Goal: Use online tool/utility: Use online tool/utility

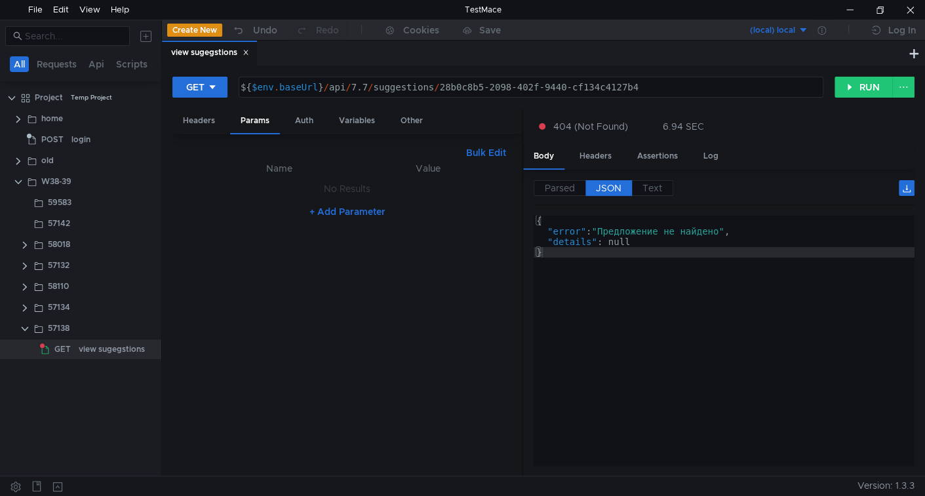
scroll to position [0, 13]
click at [449, 87] on div "${ $env . baseUrl } / api / 7.7 / suggestions / 28b0c8b5-2098-402f-9440-cf134c4…" at bounding box center [530, 97] width 584 height 31
drag, startPoint x: 449, startPoint y: 87, endPoint x: 628, endPoint y: 89, distance: 179.0
click at [628, 89] on div "${ $env . baseUrl } / api / 7.7 / suggestions / 28b0c8b5-2098-402f-9440-cf134c4…" at bounding box center [530, 97] width 584 height 31
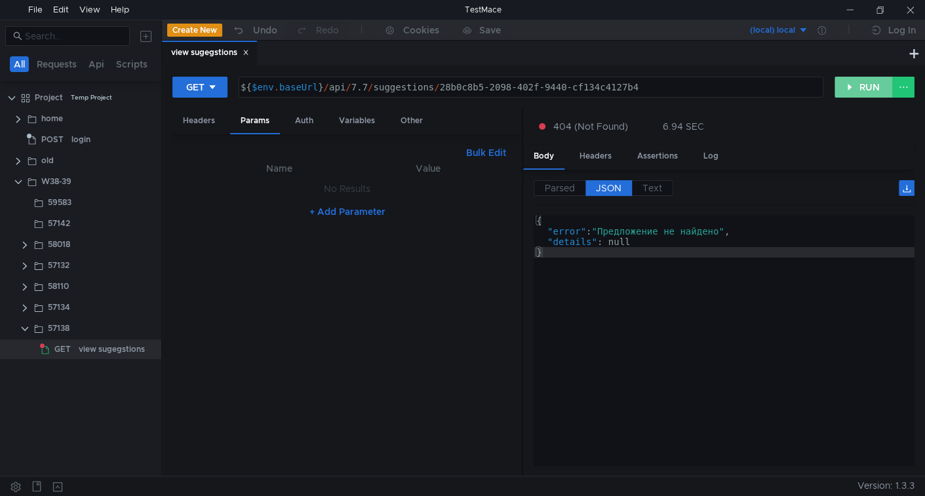
click at [839, 91] on button "RUN" at bounding box center [864, 87] width 58 height 21
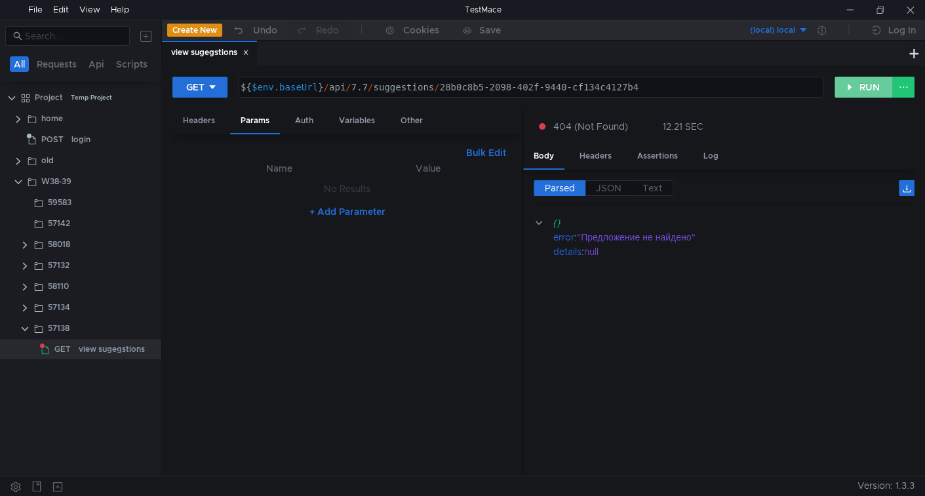
click at [848, 89] on button "RUN" at bounding box center [864, 87] width 58 height 21
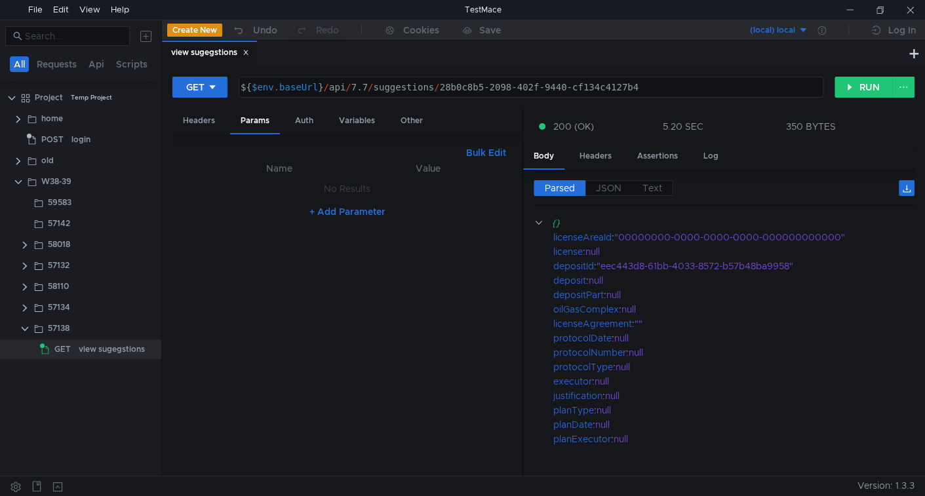
scroll to position [0, 13]
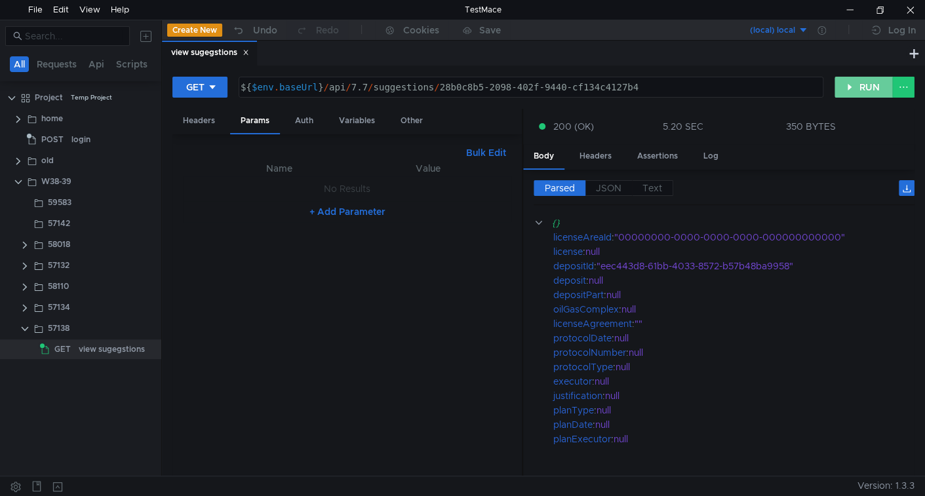
click at [850, 87] on button "RUN" at bounding box center [864, 87] width 58 height 21
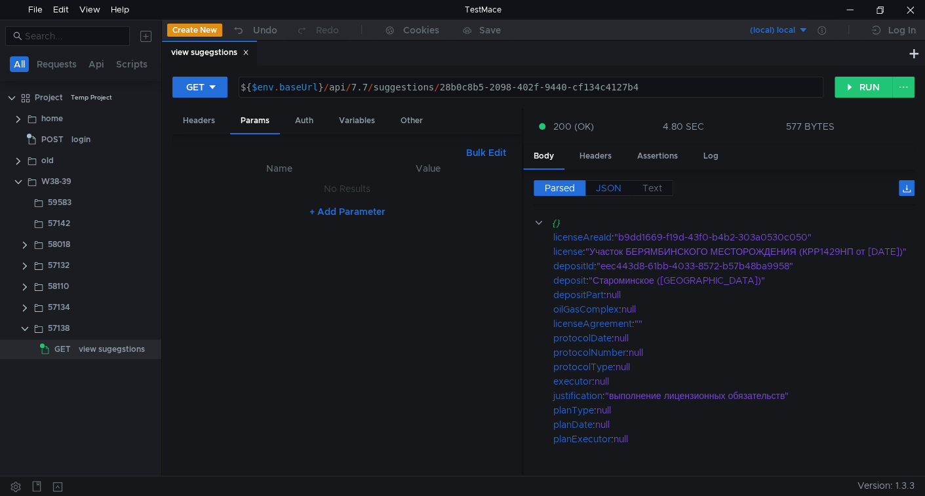
click at [613, 182] on span "JSON" at bounding box center [609, 188] width 26 height 12
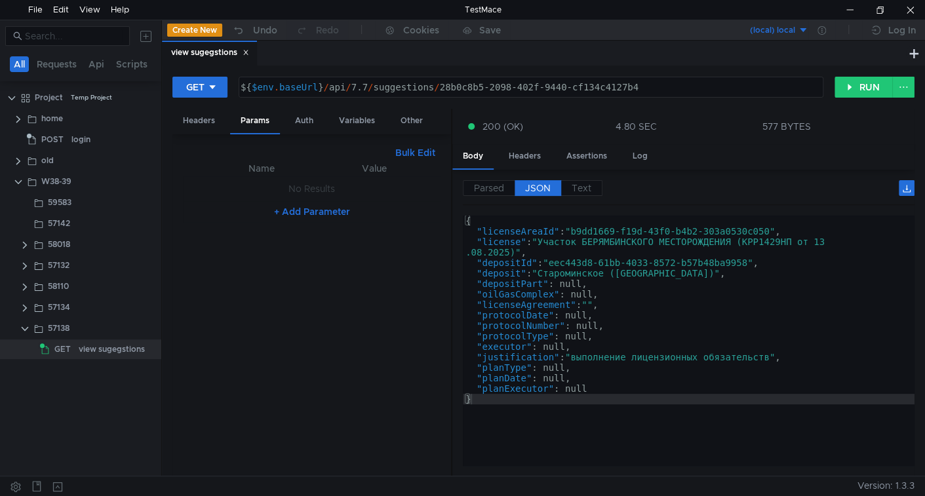
drag, startPoint x: 521, startPoint y: 250, endPoint x: 451, endPoint y: 237, distance: 72.0
click at [451, 237] on div at bounding box center [451, 293] width 1 height 369
click at [490, 190] on span "Parsed" at bounding box center [489, 188] width 30 height 12
click at [527, 191] on span "JSON" at bounding box center [538, 188] width 26 height 12
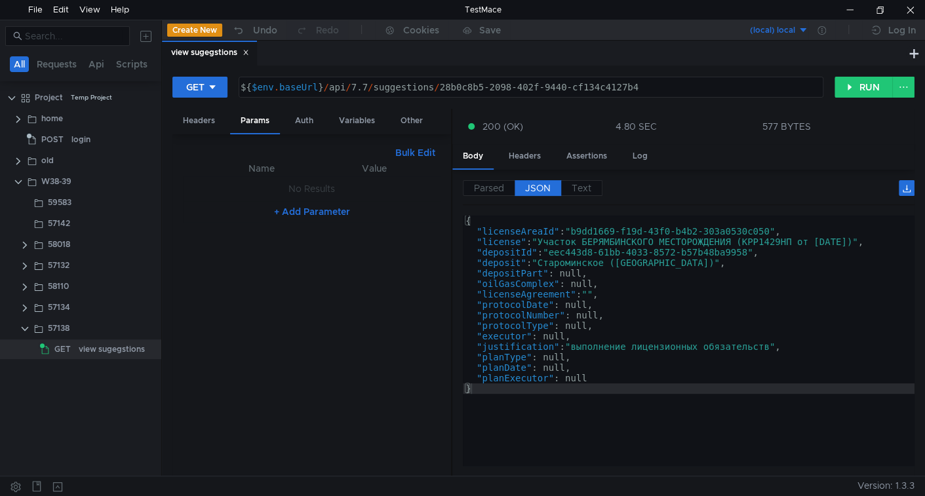
type textarea ""license": "Участок БЕРЯМБИНСКОГО МЕСТОРОЖДЕНИЯ (КРР1429НП от 13.08.2025)","
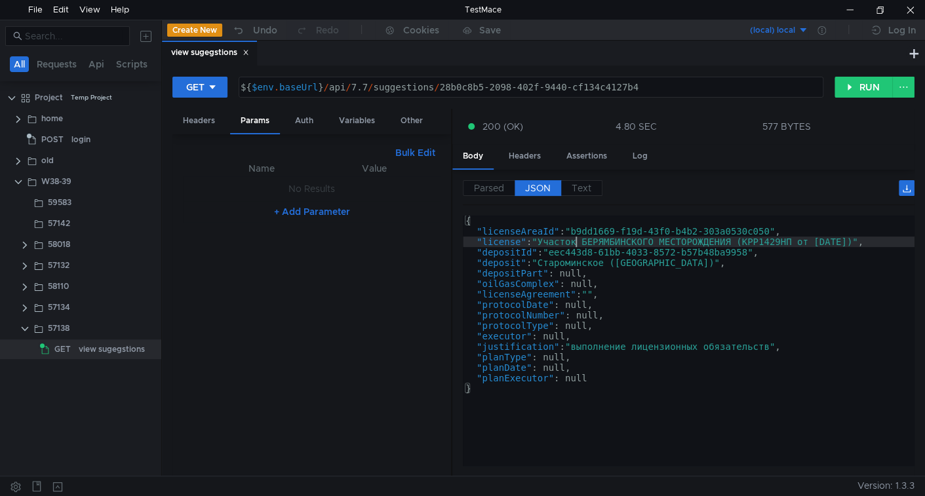
click at [573, 241] on div "{ "licenseAreaId" : "b9dd1669-f19d-43f0-b4b2-303a0530c050" , "license" : "Участ…" at bounding box center [689, 352] width 452 height 272
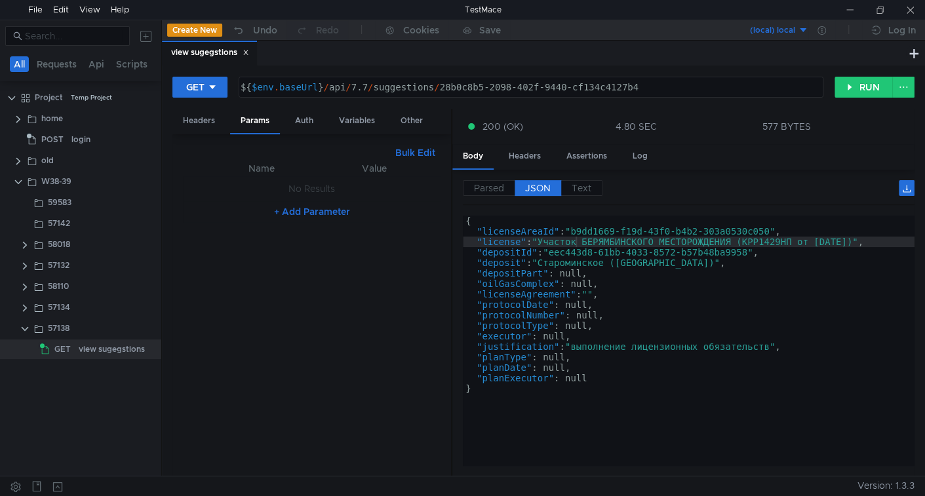
scroll to position [0, 13]
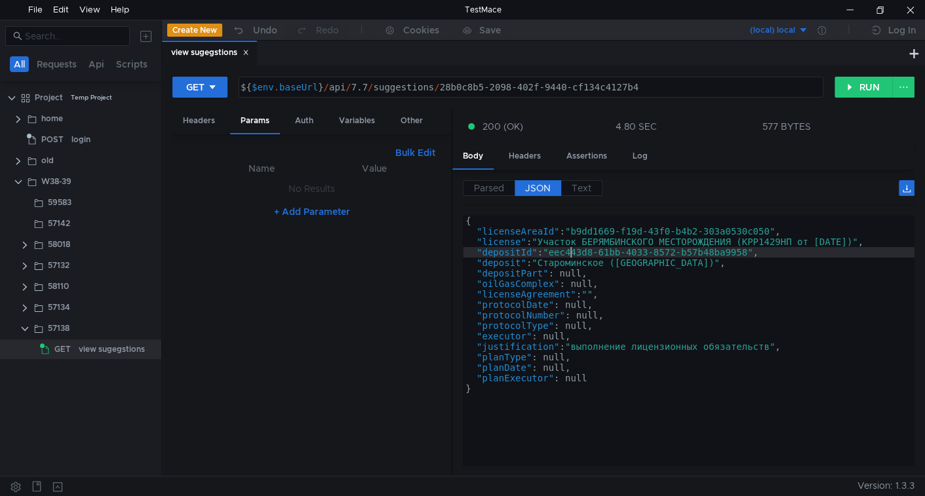
click at [568, 252] on div "{ "licenseAreaId" : "b9dd1669-f19d-43f0-b4b2-303a0530c050" , "license" : "Участ…" at bounding box center [689, 352] width 452 height 272
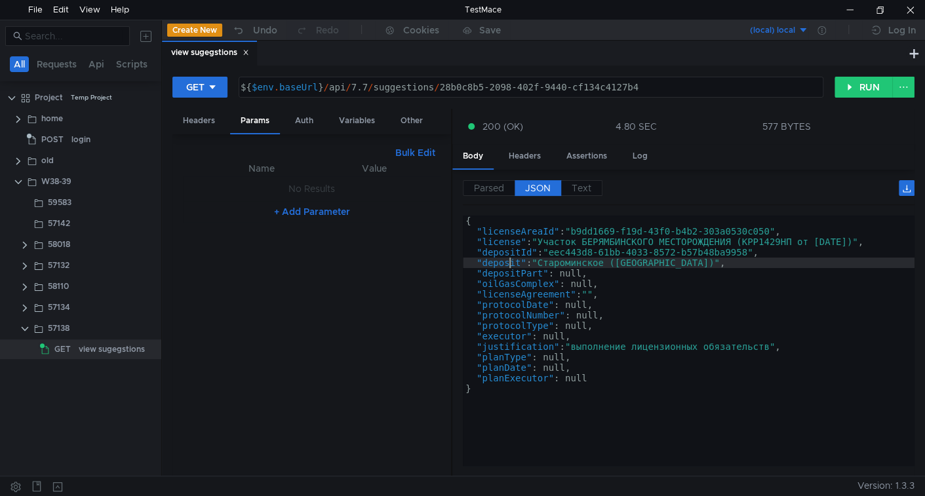
click at [509, 262] on div "{ "licenseAreaId" : "b9dd1669-f19d-43f0-b4b2-303a0530c050" , "license" : "Участ…" at bounding box center [689, 352] width 452 height 272
type textarea ""deposit": "Староминское ([GEOGRAPHIC_DATA])","
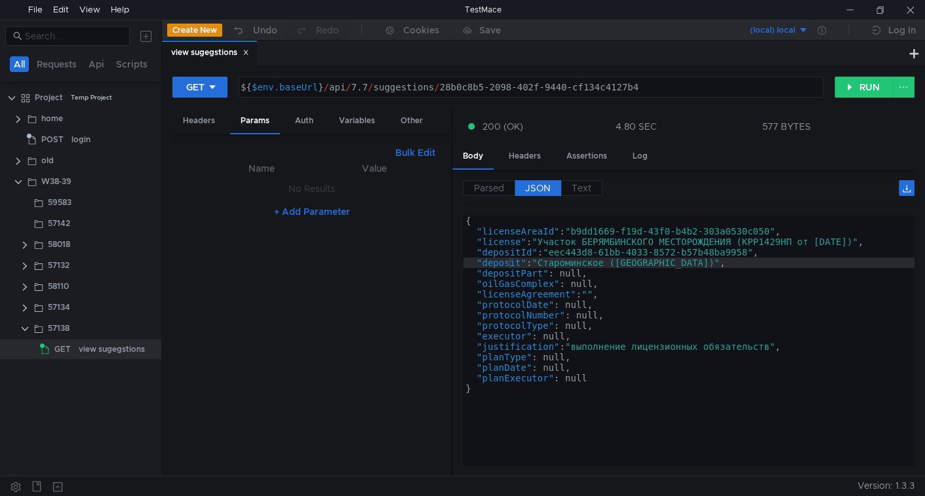
scroll to position [0, 13]
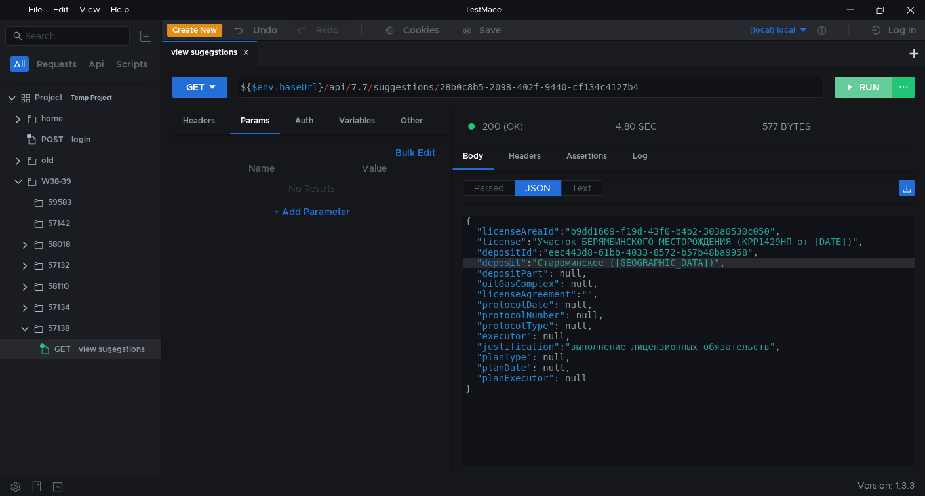
drag, startPoint x: 849, startPoint y: 84, endPoint x: 823, endPoint y: 143, distance: 64.6
click at [849, 87] on button "RUN" at bounding box center [864, 87] width 58 height 21
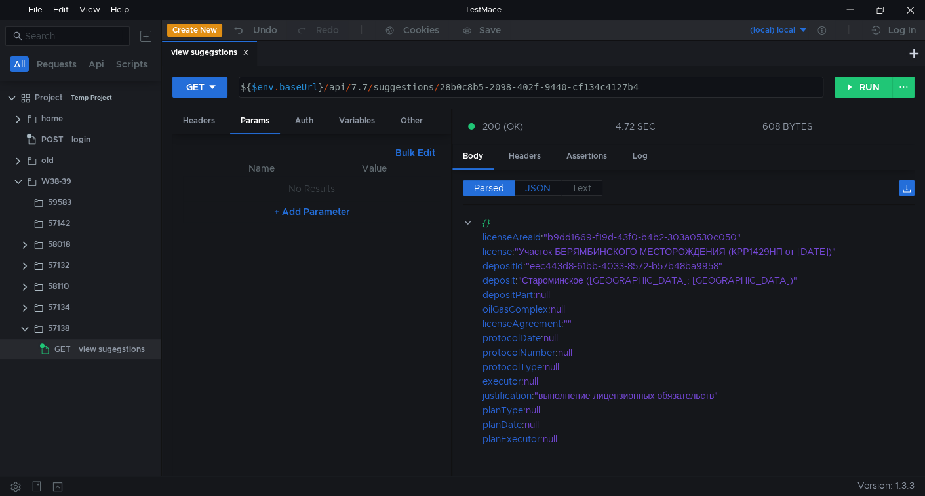
click at [540, 188] on span "JSON" at bounding box center [538, 188] width 26 height 12
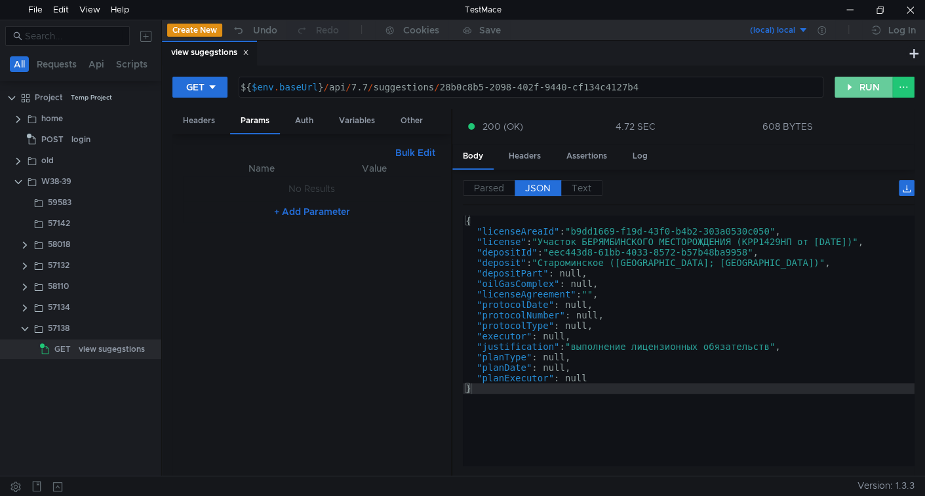
click at [879, 92] on button "RUN" at bounding box center [864, 87] width 58 height 21
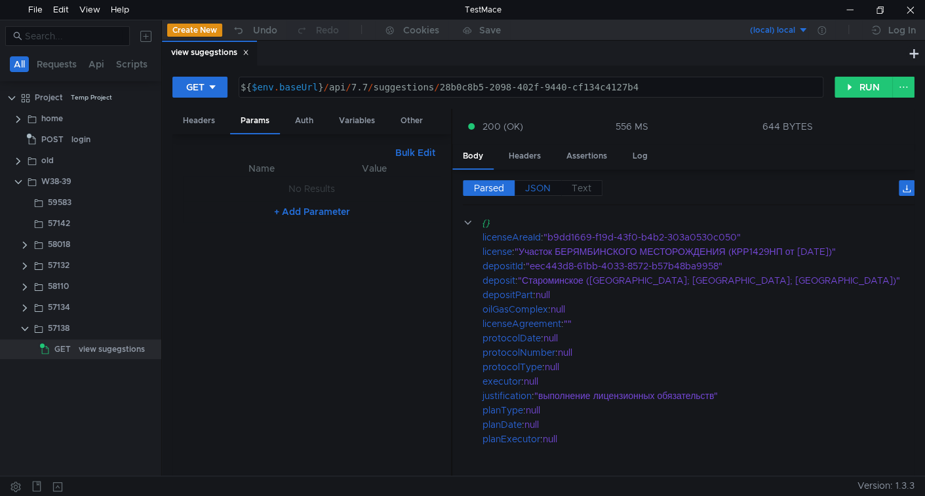
click at [538, 188] on span "JSON" at bounding box center [538, 188] width 26 height 12
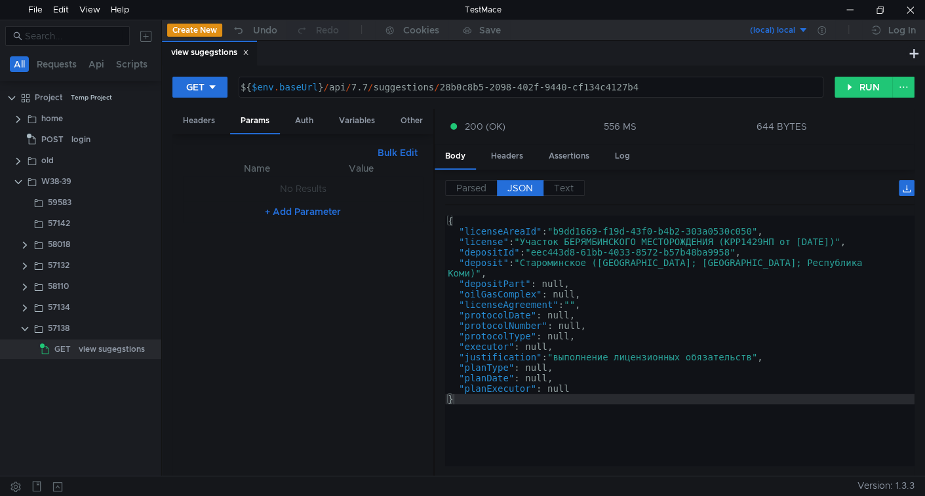
drag, startPoint x: 451, startPoint y: 322, endPoint x: 384, endPoint y: 317, distance: 67.1
click at [384, 317] on as-split "Headers Params Auth Variables Other Bulk Edit XXXXXXXXXXXXXXXXXXXXXXXXXXXXXXXXX…" at bounding box center [543, 293] width 742 height 369
click at [481, 189] on span "Parsed" at bounding box center [471, 188] width 30 height 12
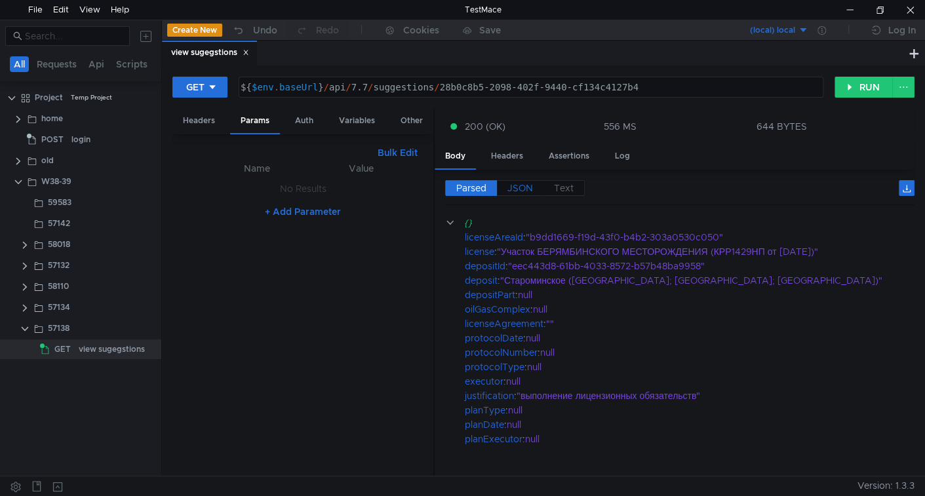
click at [532, 190] on span "JSON" at bounding box center [521, 188] width 26 height 12
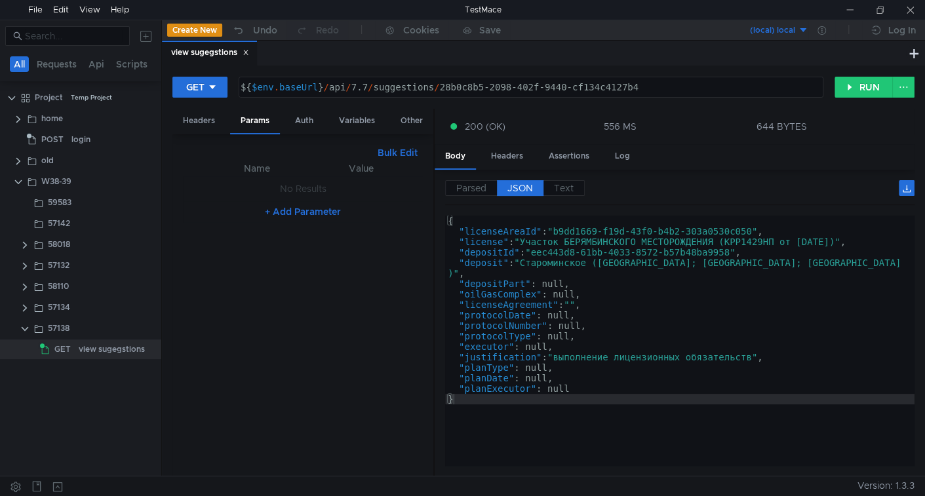
scroll to position [0, 13]
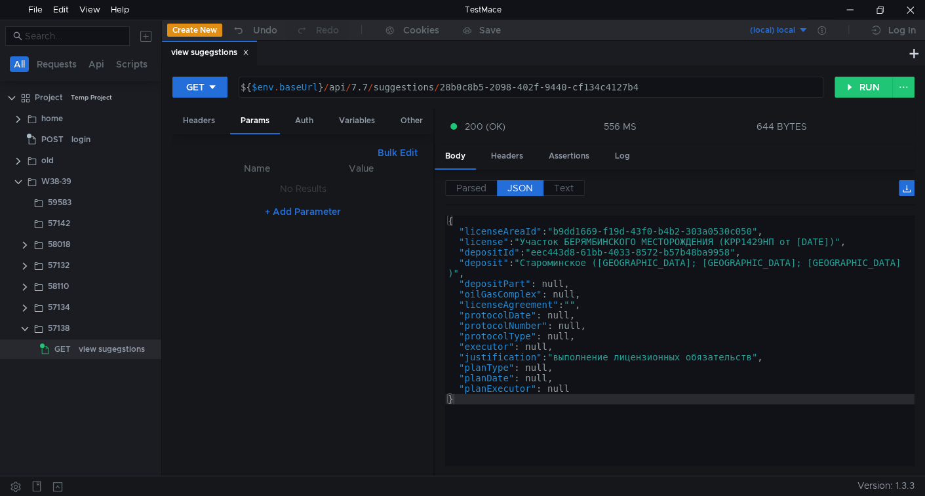
drag, startPoint x: 433, startPoint y: 289, endPoint x: 390, endPoint y: 277, distance: 44.4
click at [390, 277] on as-split "Headers Params Auth Variables Other Bulk Edit XXXXXXXXXXXXXXXXXXXXXXXXXXXXXXXXX…" at bounding box center [543, 293] width 742 height 369
click at [216, 55] on div "view sugegstions" at bounding box center [210, 53] width 78 height 14
drag, startPoint x: 850, startPoint y: 90, endPoint x: 855, endPoint y: 103, distance: 13.9
click at [850, 90] on button "RUN" at bounding box center [864, 87] width 58 height 21
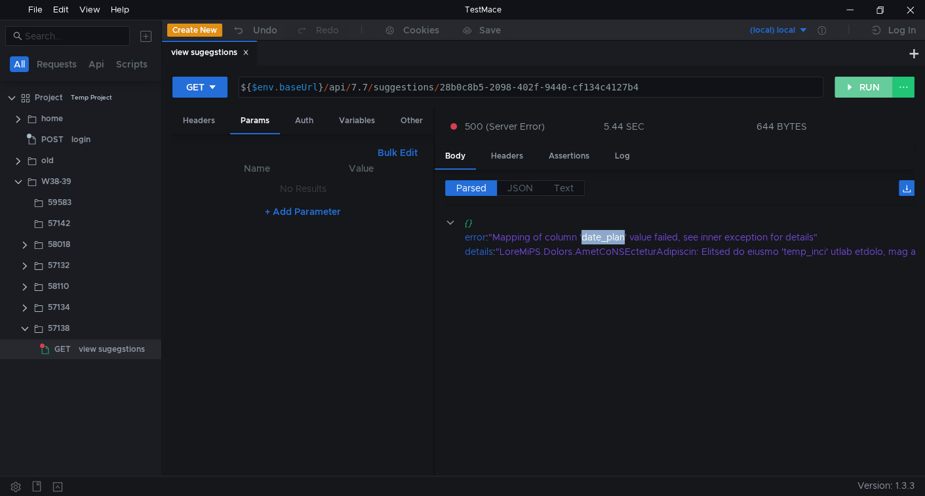
click at [849, 87] on button "RUN" at bounding box center [864, 87] width 58 height 21
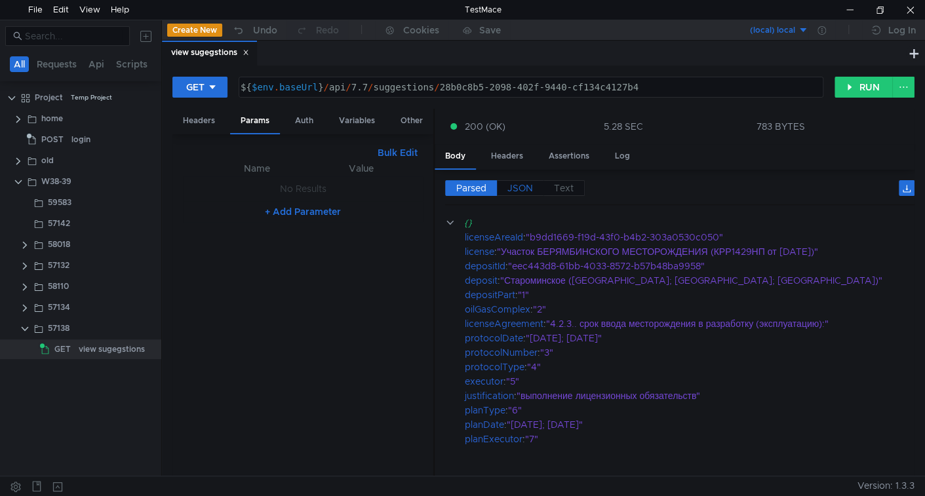
click at [533, 188] on label "JSON" at bounding box center [520, 188] width 47 height 16
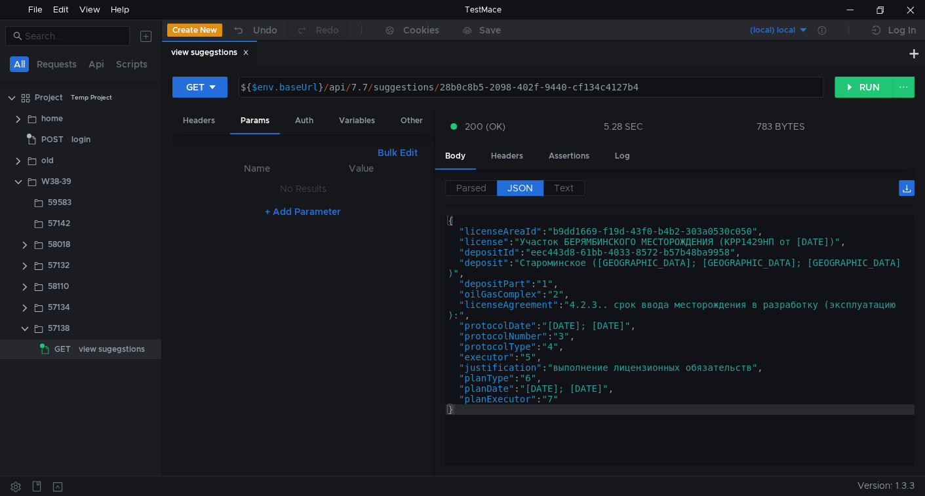
click at [561, 233] on div "{ "licenseAreaId" : "b9dd1669-f19d-43f0-b4b2-303a0530c050" , "license" : "Участ…" at bounding box center [680, 352] width 470 height 272
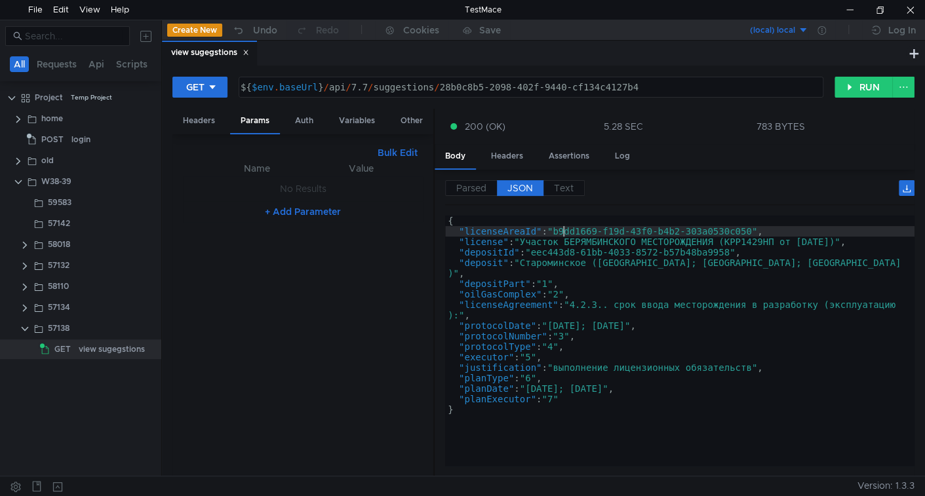
click at [512, 283] on div "{ "licenseAreaId" : "b9dd1669-f19d-43f0-b4b2-303a0530c050" , "license" : "Участ…" at bounding box center [680, 352] width 470 height 272
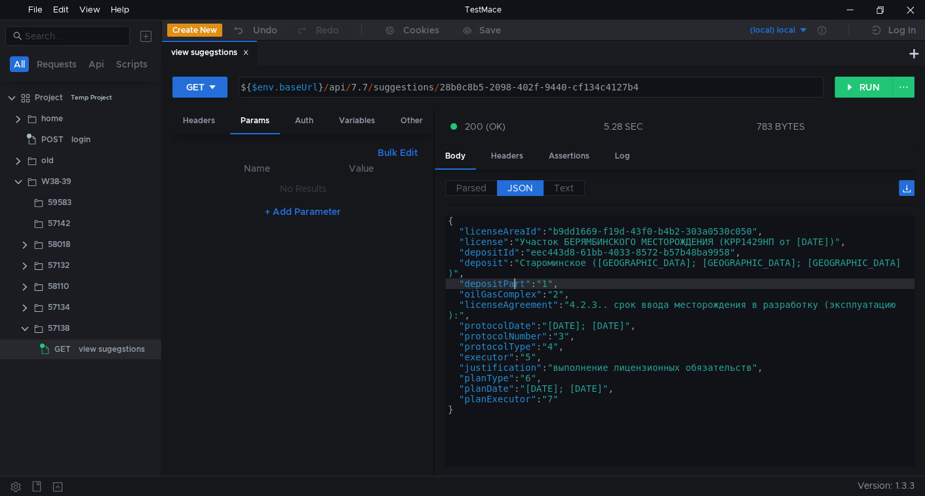
click at [512, 282] on div "{ "licenseAreaId" : "b9dd1669-f19d-43f0-b4b2-303a0530c050" , "license" : "Участ…" at bounding box center [680, 352] width 470 height 272
drag, startPoint x: 494, startPoint y: 305, endPoint x: 506, endPoint y: 307, distance: 12.0
click at [494, 304] on div "{ "licenseAreaId" : "b9dd1669-f19d-43f0-b4b2-303a0530c050" , "license" : "Участ…" at bounding box center [680, 352] width 470 height 272
type textarea ""licenseAgreement": "4.2.3.. срок ввода месторождения в разработку (эксплуатаци…"
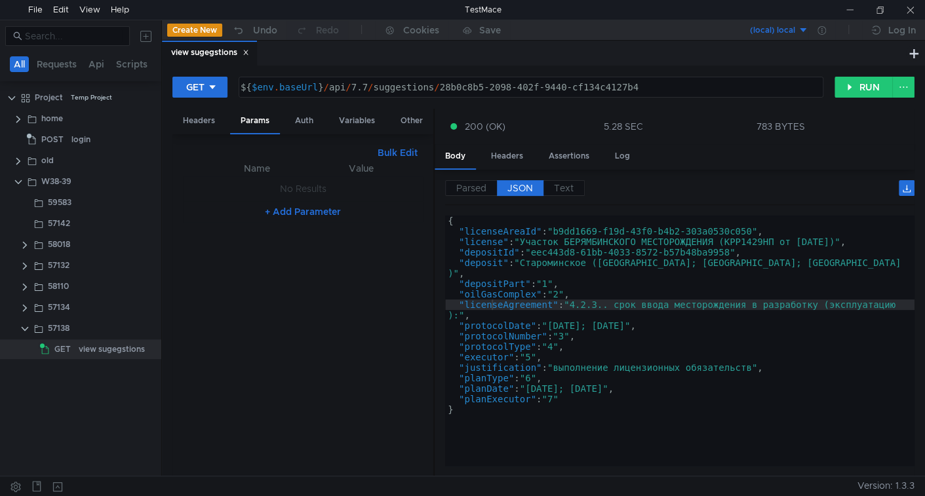
scroll to position [0, 13]
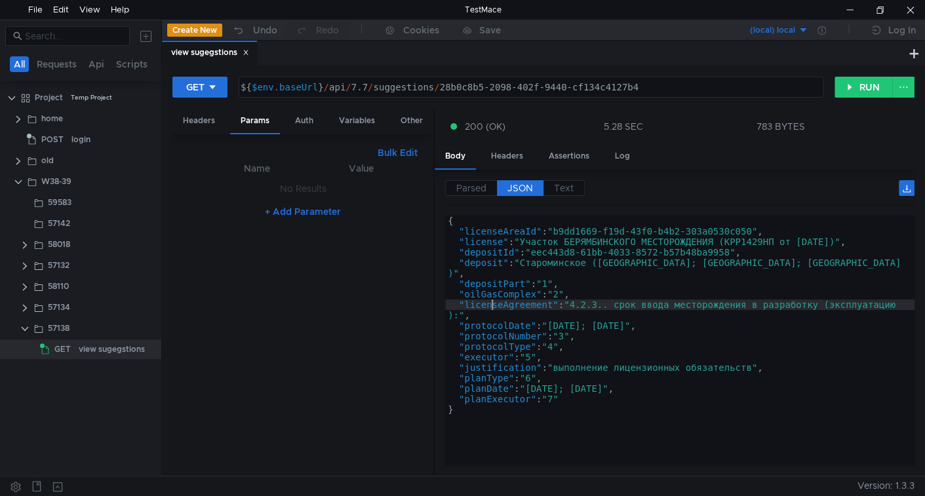
scroll to position [0, 13]
click at [855, 92] on button "RUN" at bounding box center [864, 87] width 58 height 21
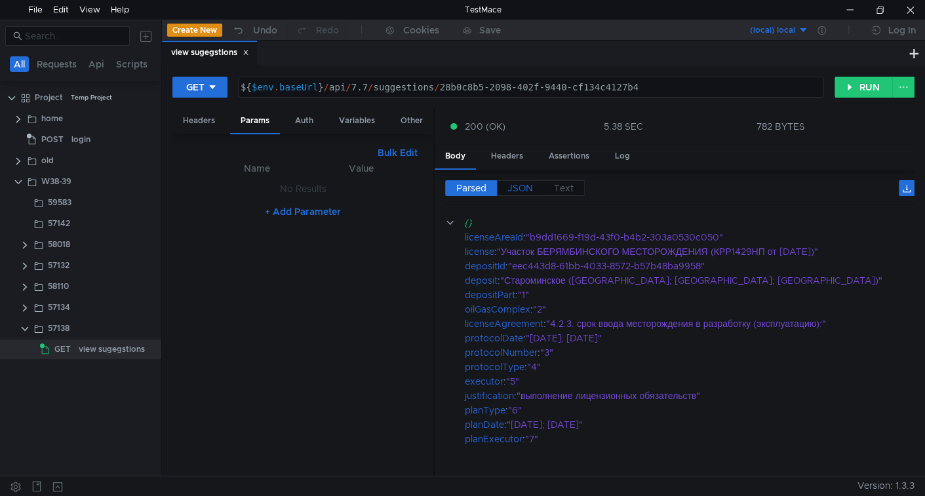
click at [515, 191] on span "JSON" at bounding box center [521, 188] width 26 height 12
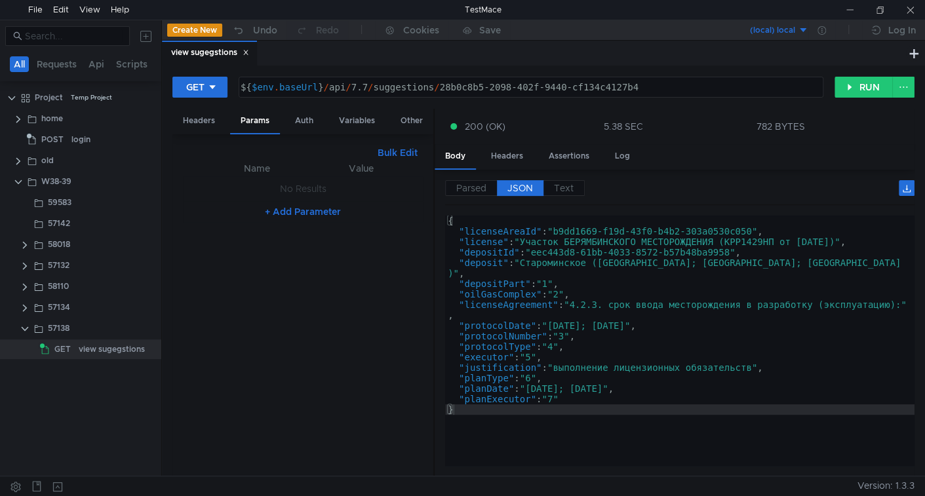
scroll to position [0, 13]
